Goal: Task Accomplishment & Management: Manage account settings

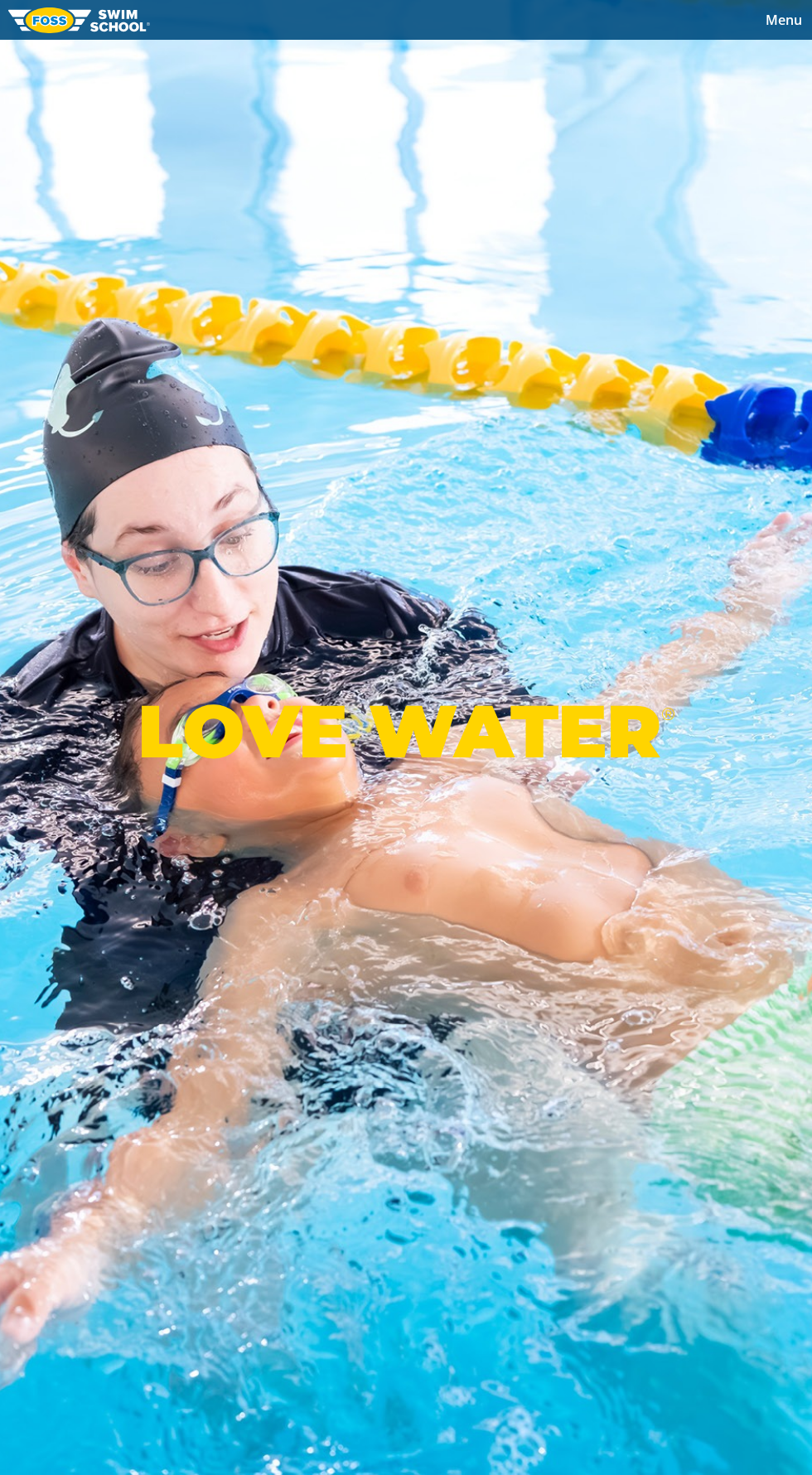
click at [741, 26] on div "Menu 2025 Calendar Schools Swim Path® Program About [PERSON_NAME] Swim Like [PE…" at bounding box center [406, 20] width 812 height 40
click at [783, 27] on span "Menu" at bounding box center [784, 19] width 37 height 18
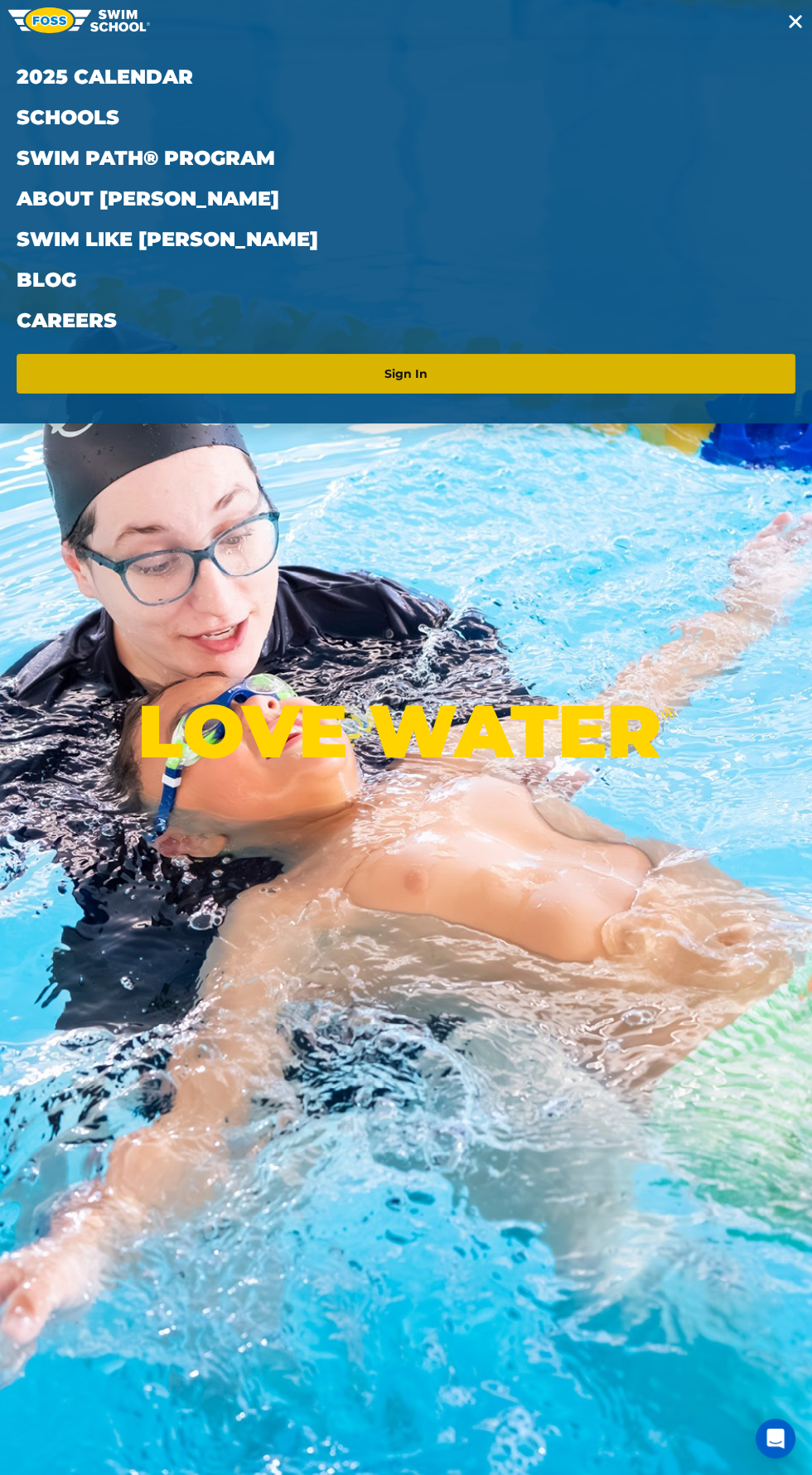
click at [567, 379] on link "Sign In" at bounding box center [406, 374] width 766 height 26
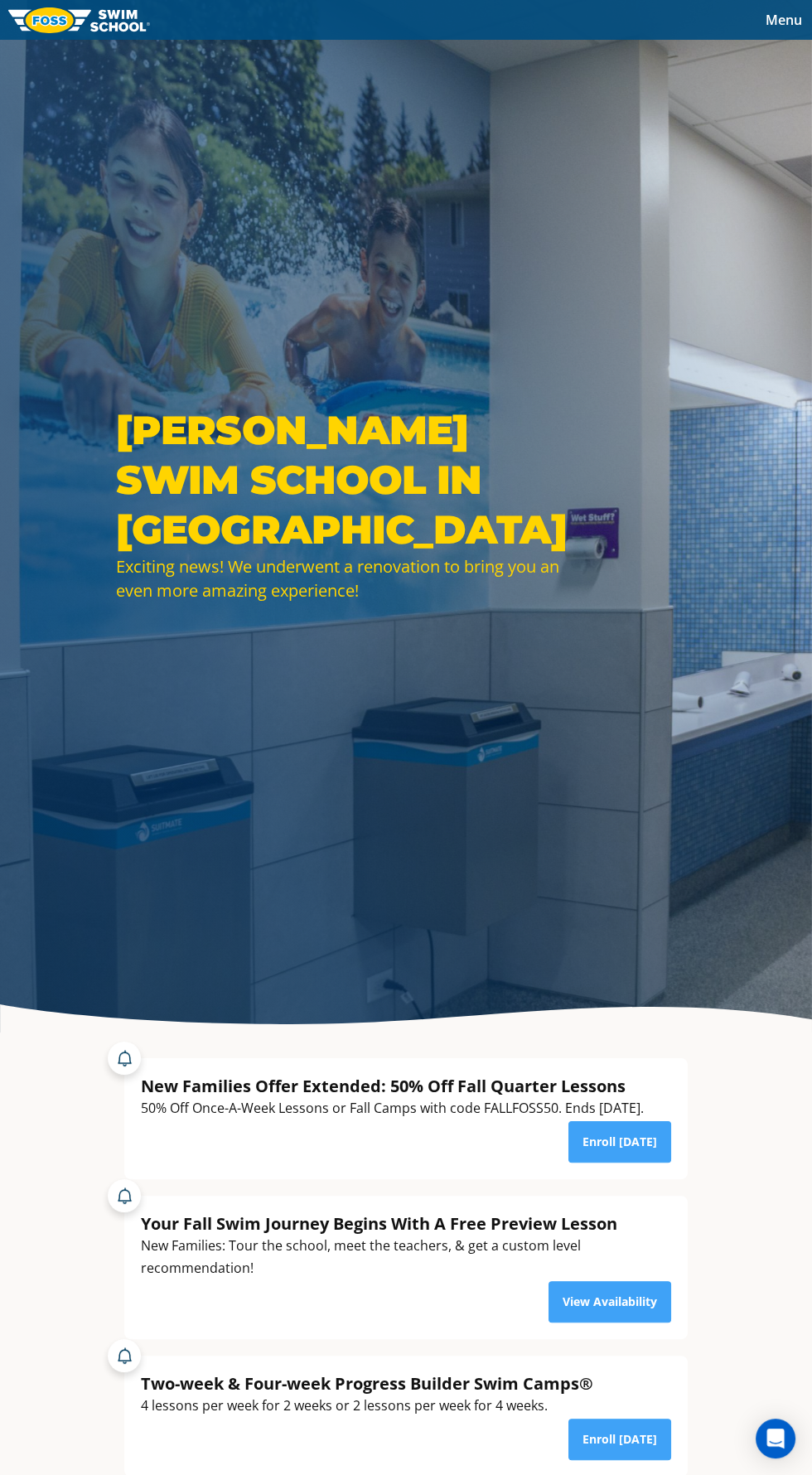
click at [766, 13] on span "Menu" at bounding box center [784, 19] width 37 height 18
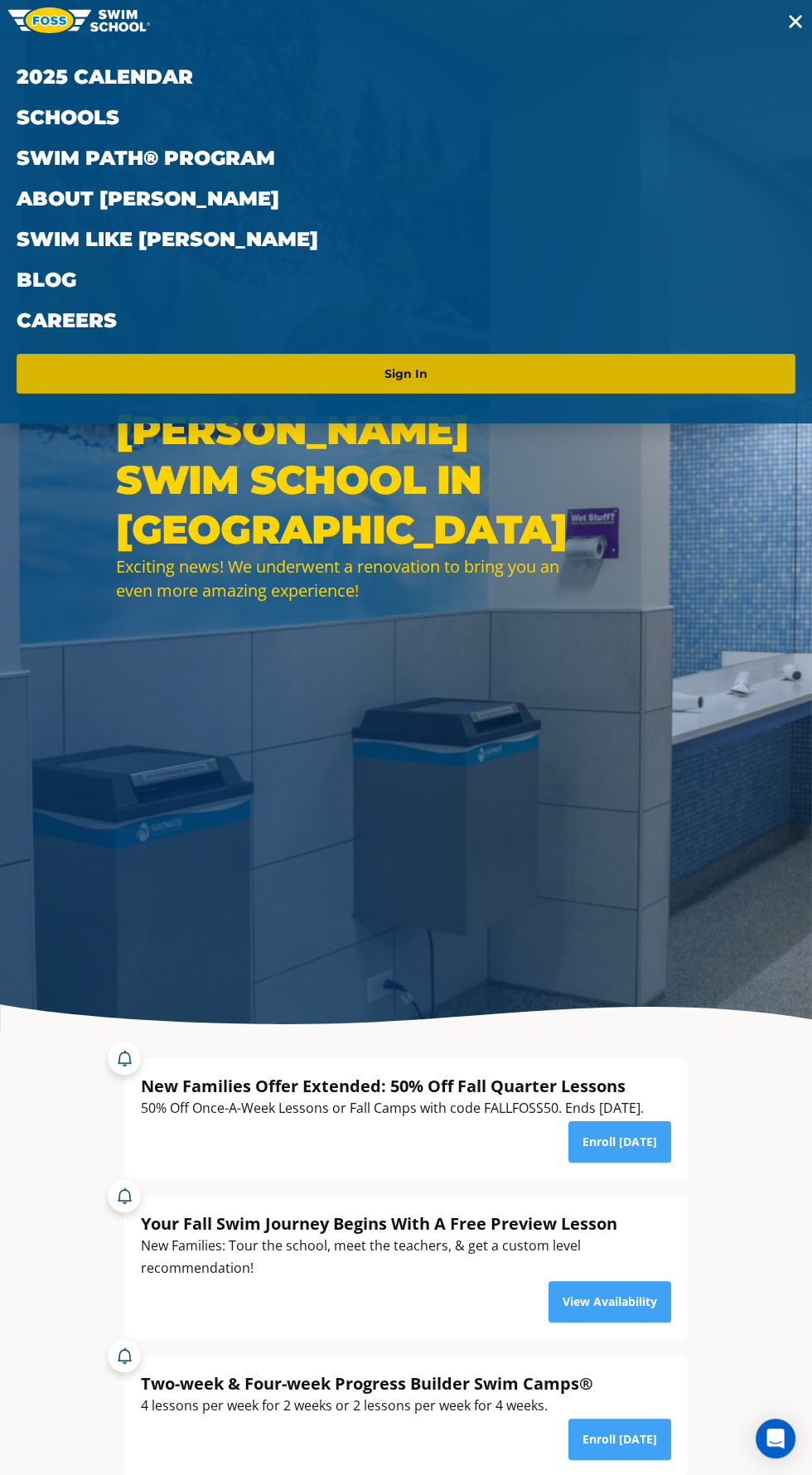
click at [504, 374] on link "Sign In" at bounding box center [406, 374] width 766 height 26
